Goal: Task Accomplishment & Management: Manage account settings

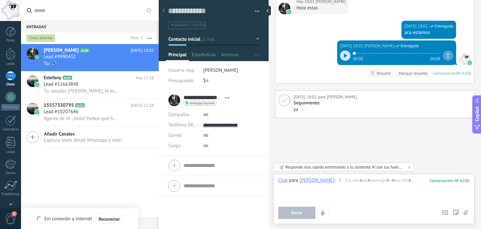
scroll to position [13, 0]
click at [101, 84] on div "Lead #11663848" at bounding box center [99, 84] width 110 height 6
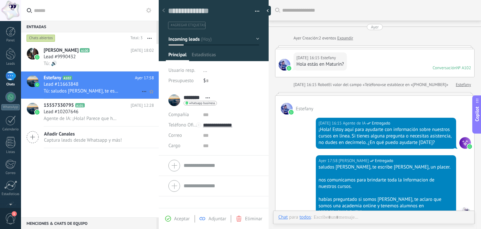
scroll to position [78, 0]
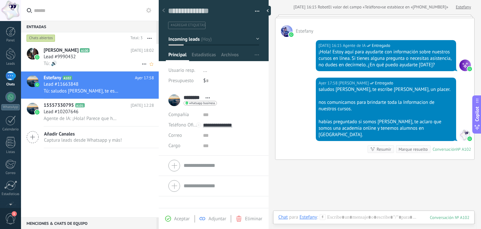
click at [94, 60] on div "Lead #9990432" at bounding box center [99, 57] width 110 height 6
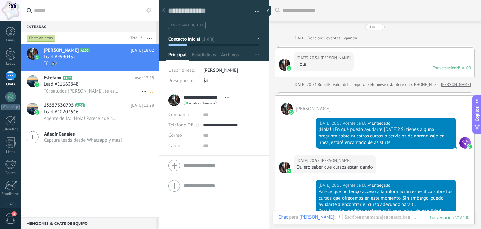
scroll to position [1149, 0]
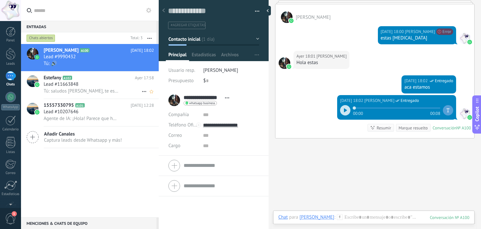
click at [95, 88] on div "Lead #11663848" at bounding box center [99, 84] width 110 height 6
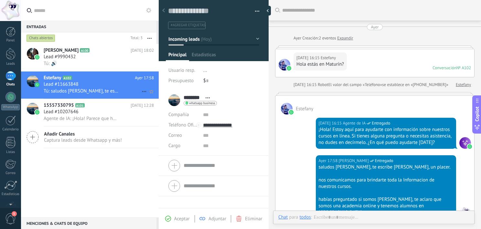
type textarea "**********"
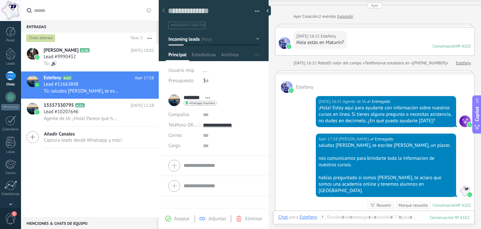
scroll to position [114, 0]
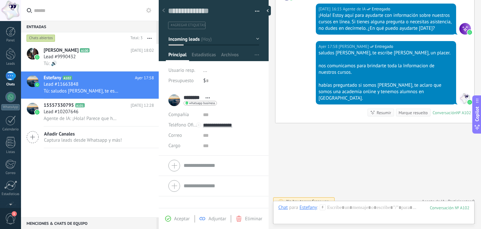
click at [315, 199] on span "Crear una" at bounding box center [320, 201] width 17 height 5
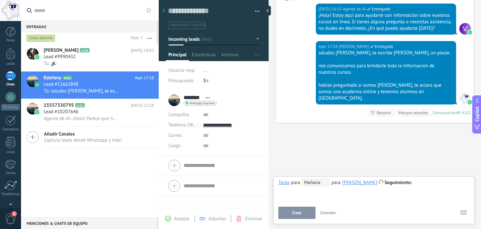
click at [364, 182] on div "[PERSON_NAME]" at bounding box center [360, 183] width 35 height 6
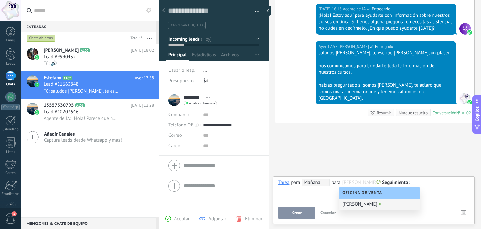
click at [329, 212] on span "Cancelar" at bounding box center [329, 212] width 16 height 5
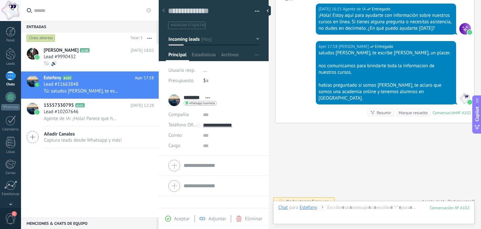
click at [329, 178] on div "Buscar Carga más [DATE] [DATE] Creación: 2 eventos Expandir [DATE] 16:15 [PERSO…" at bounding box center [375, 61] width 213 height 350
